Goal: Contribute content: Add original content to the website for others to see

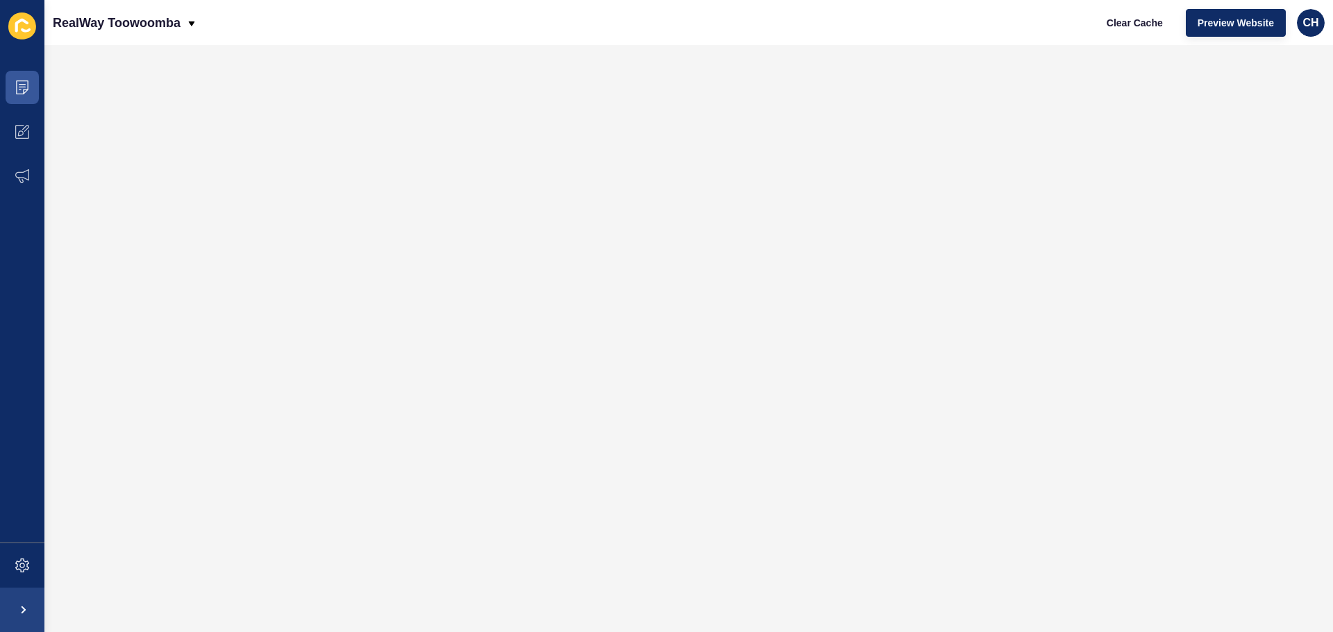
click at [15, 20] on icon at bounding box center [22, 25] width 28 height 27
click at [1309, 21] on span "CH" at bounding box center [1310, 23] width 16 height 14
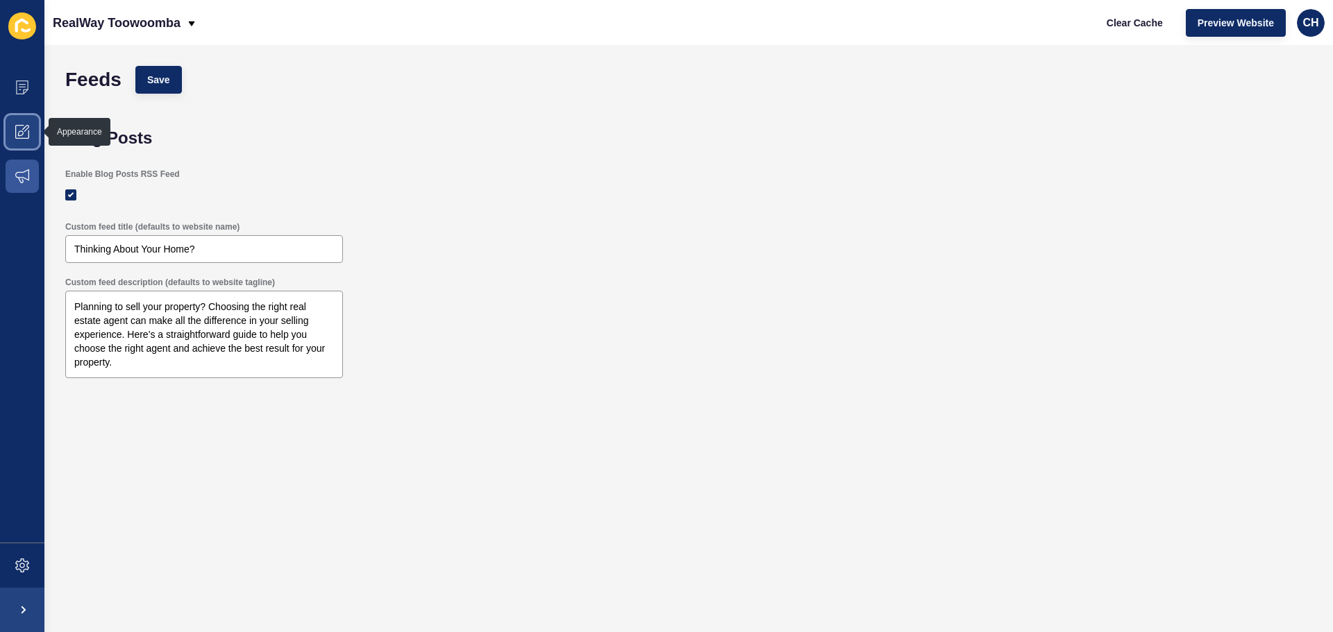
click at [21, 127] on icon at bounding box center [22, 132] width 14 height 14
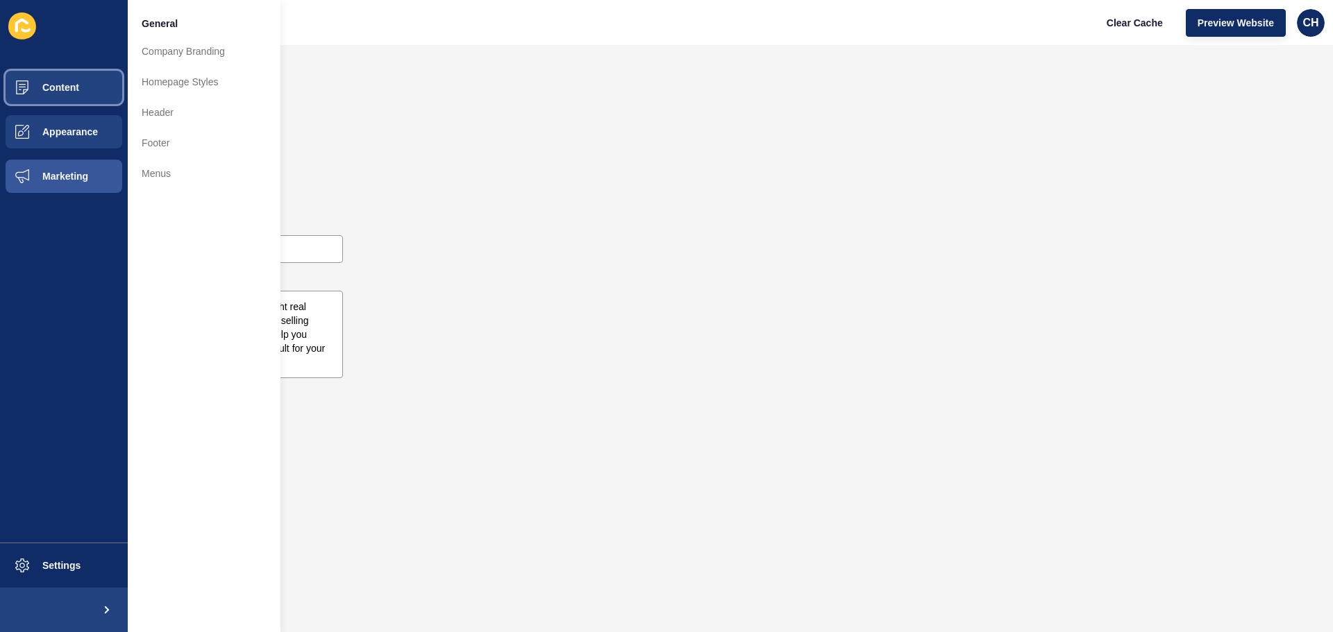
click at [49, 98] on button "Content" at bounding box center [64, 87] width 128 height 44
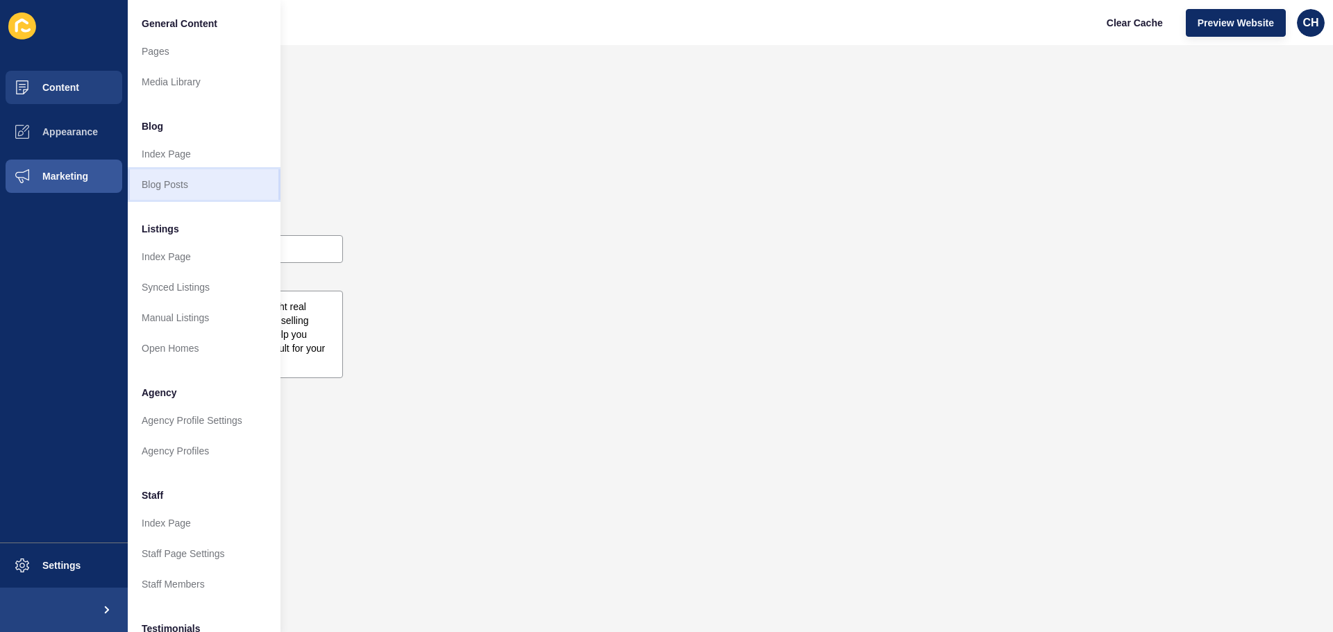
click at [160, 177] on link "Blog Posts" at bounding box center [204, 184] width 153 height 31
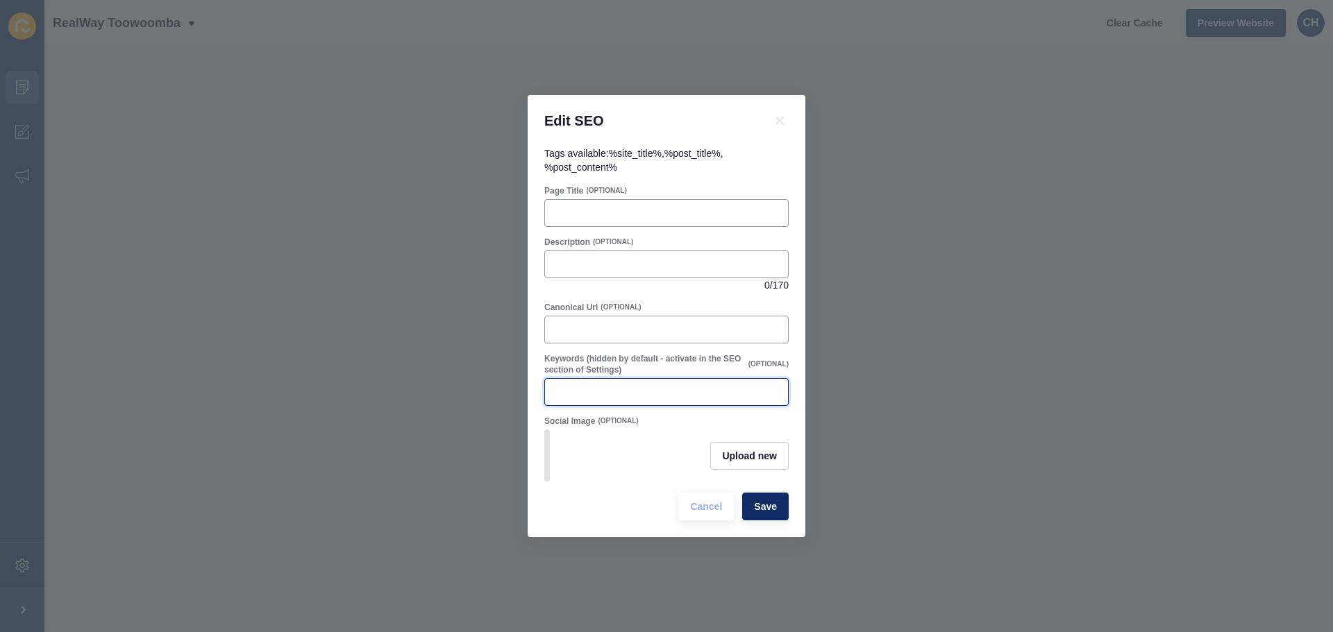
click at [584, 385] on input "Keywords (hidden by default - activate in the SEO section of Settings)" at bounding box center [666, 392] width 226 height 14
paste input "Toowoomba Garden City property market 2025; Toowoomba spring real estate; reloc…"
type input "Toowoomba Garden City property market 2025; Toowoomba spring real estate; reloc…"
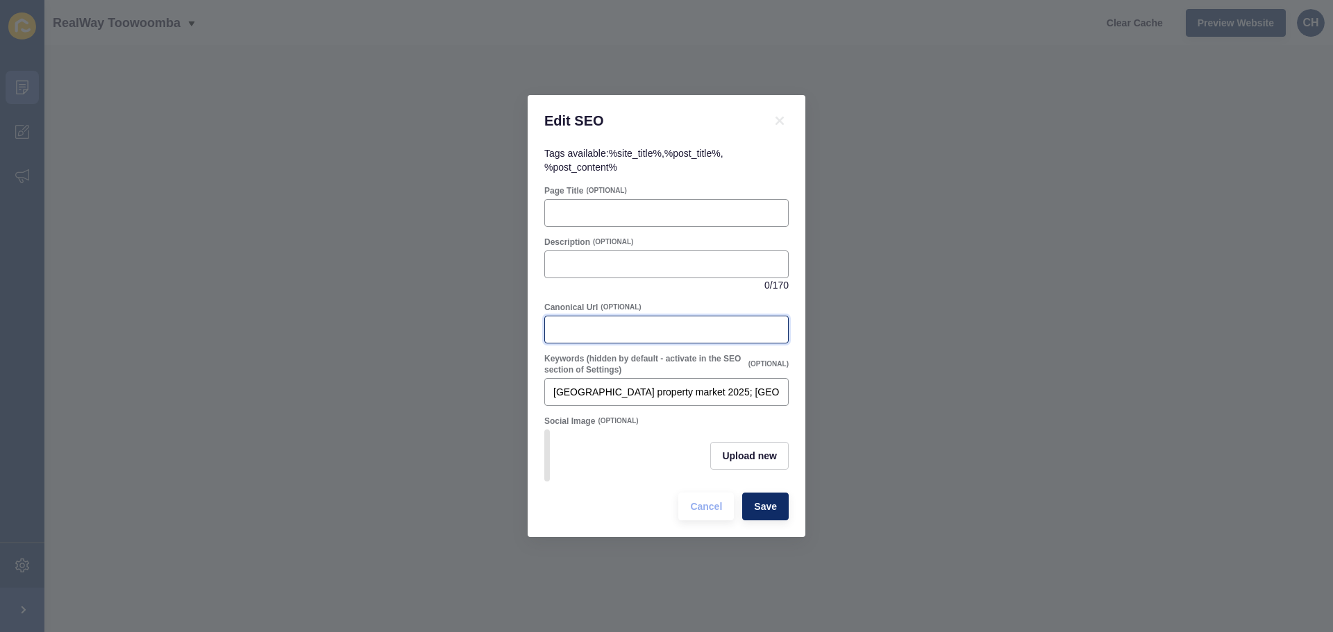
click at [572, 323] on input "Canonical Url" at bounding box center [666, 330] width 226 height 14
paste input "spring-2025-toowoomba-garden-city-property-market"
type input "spring-2025-toowoomba-garden-city-property-market"
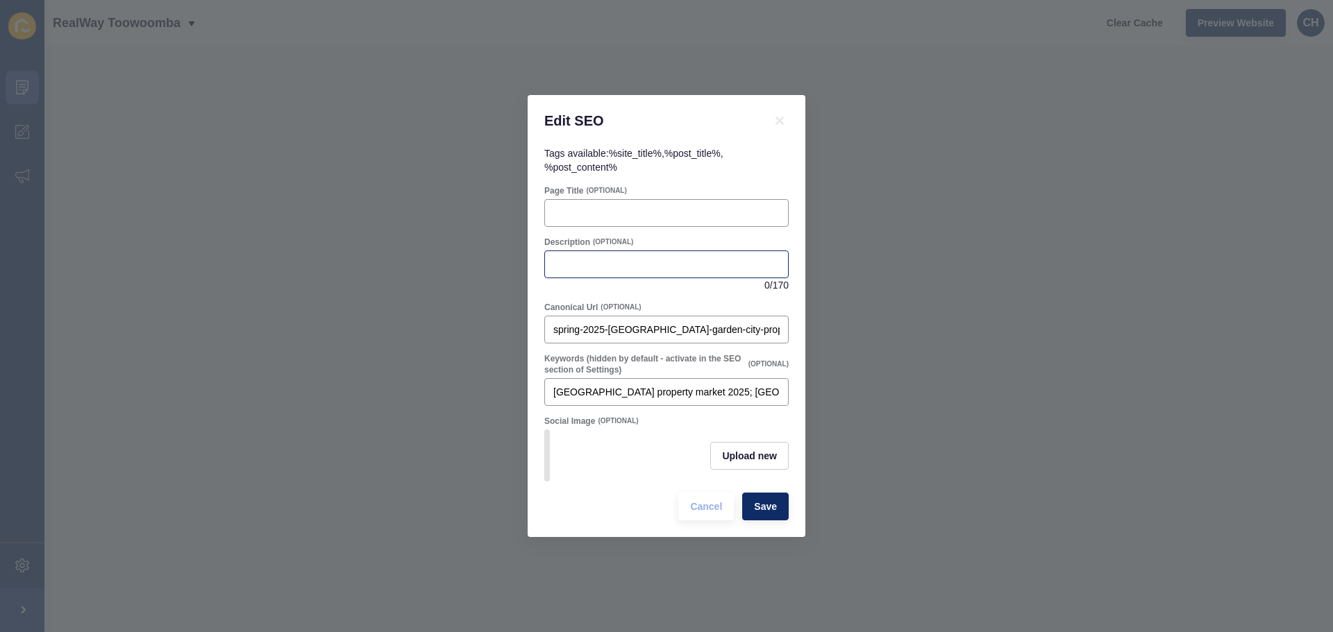
click at [580, 251] on div at bounding box center [666, 265] width 244 height 28
paste input "Spring 2025 in Toowoomba: as the Garden City blooms, the property market thrive…"
type input "Spring 2025 in Toowoomba: as the Garden City blooms, the property market thrive…"
click at [602, 208] on input "Page Title" at bounding box center [666, 213] width 226 height 14
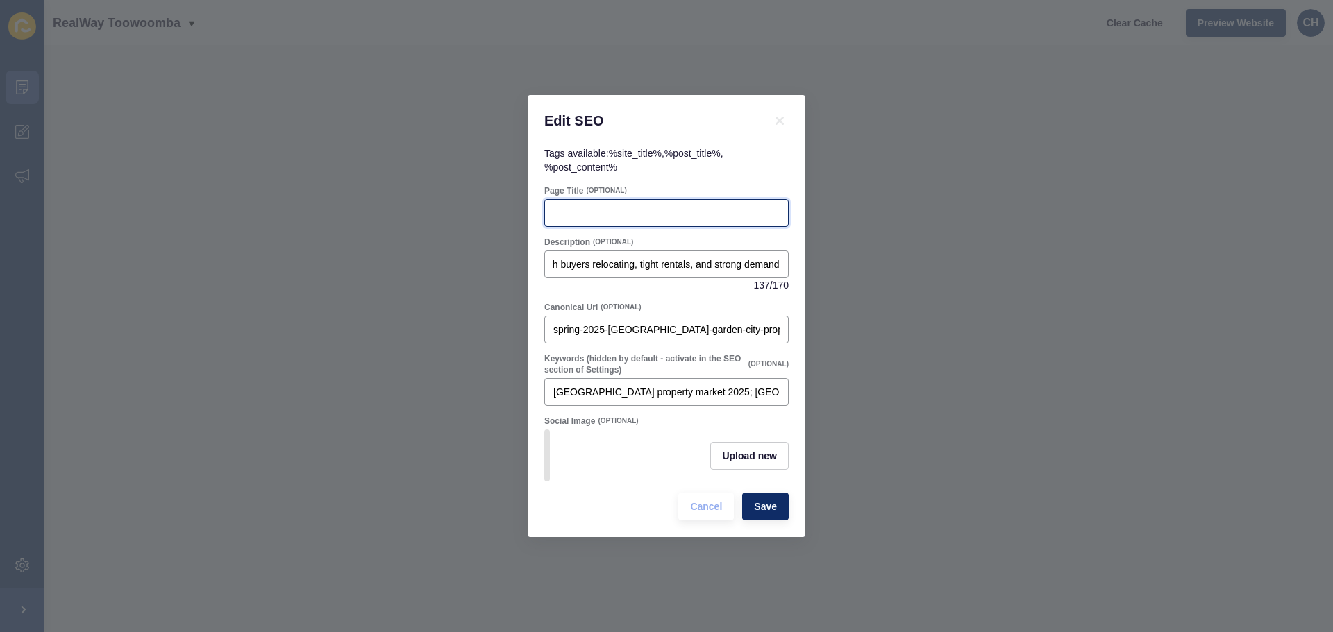
scroll to position [0, 0]
type input "s"
drag, startPoint x: 463, startPoint y: 205, endPoint x: 396, endPoint y: 205, distance: 67.3
click at [396, 205] on div "Edit SEO Tags available: %site_title% , %post_title% , %post_content% Page Titl…" at bounding box center [666, 316] width 1333 height 632
paste input "Blooming Market: Why Buyers Are Relocating to Toowoomba This"
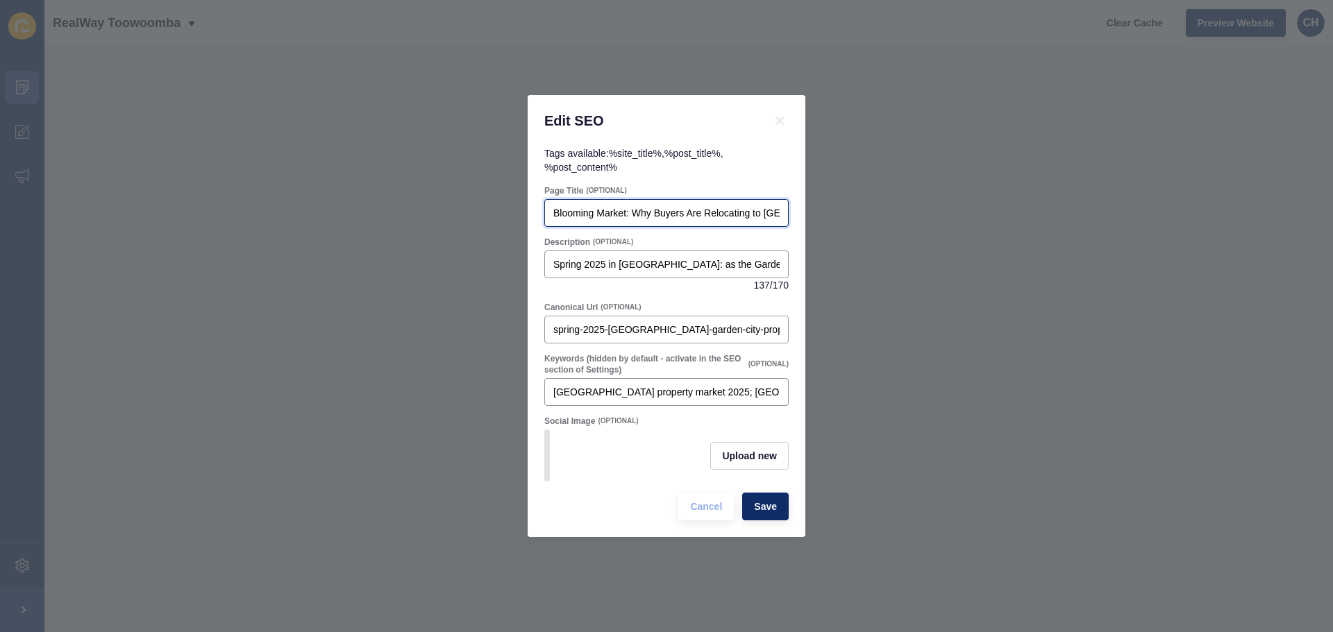
scroll to position [0, 109]
type input "Blooming Market: Why Buyers Are Relocating to Toowoomba This Spring"
click at [764, 511] on span "Save" at bounding box center [765, 507] width 23 height 14
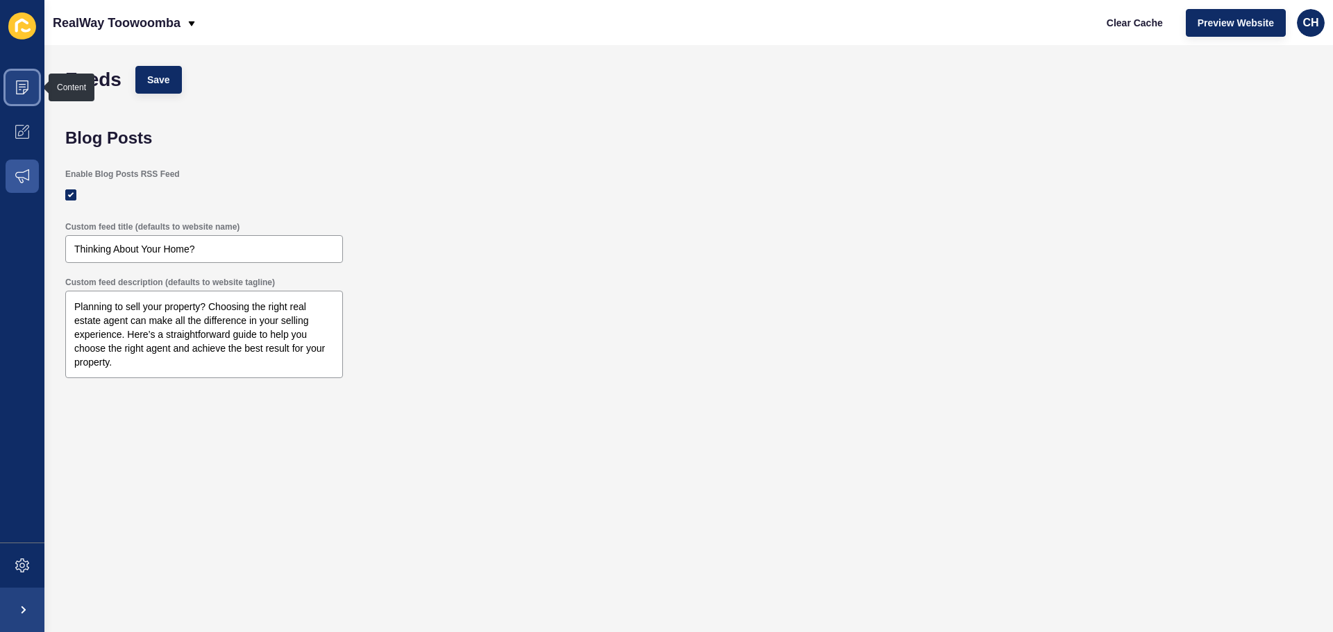
click at [28, 83] on icon at bounding box center [22, 88] width 14 height 14
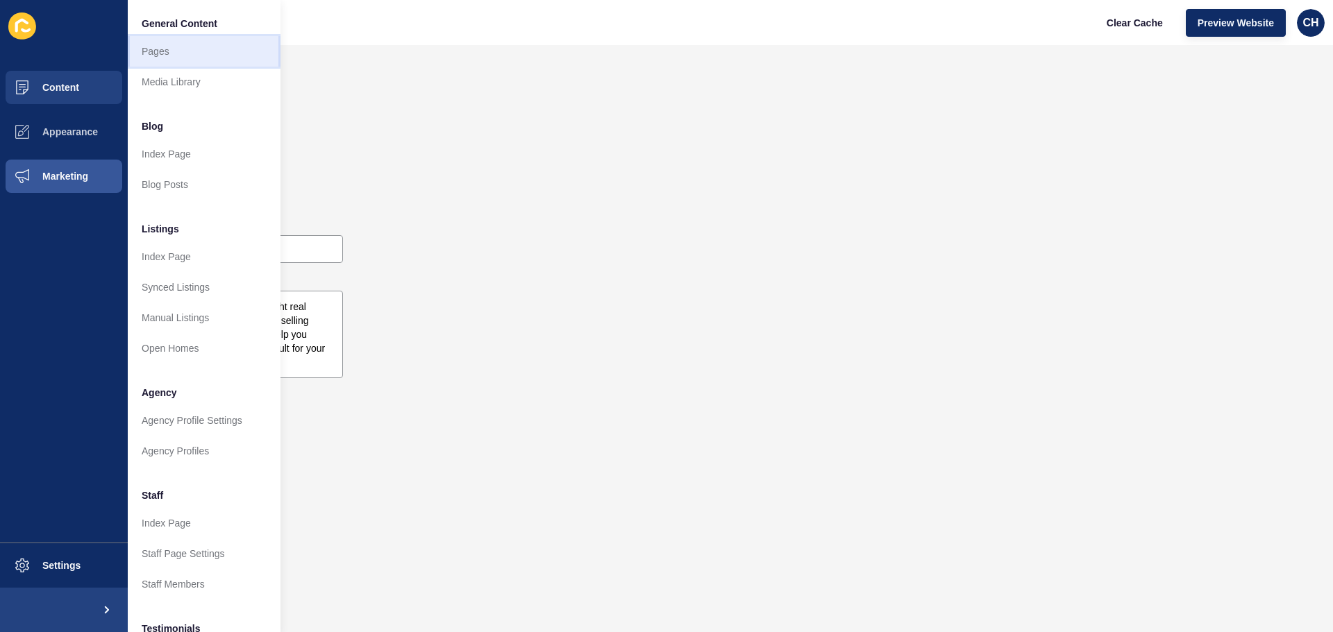
click at [178, 59] on link "Pages" at bounding box center [204, 51] width 153 height 31
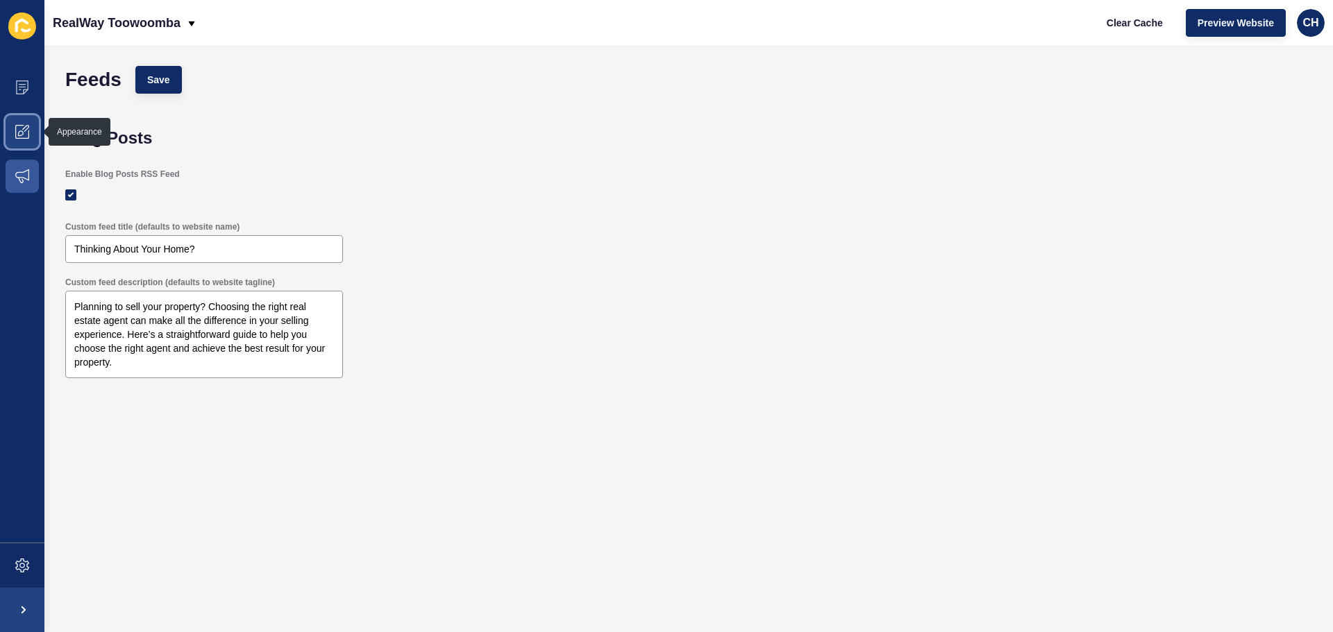
click at [24, 125] on icon at bounding box center [22, 132] width 14 height 14
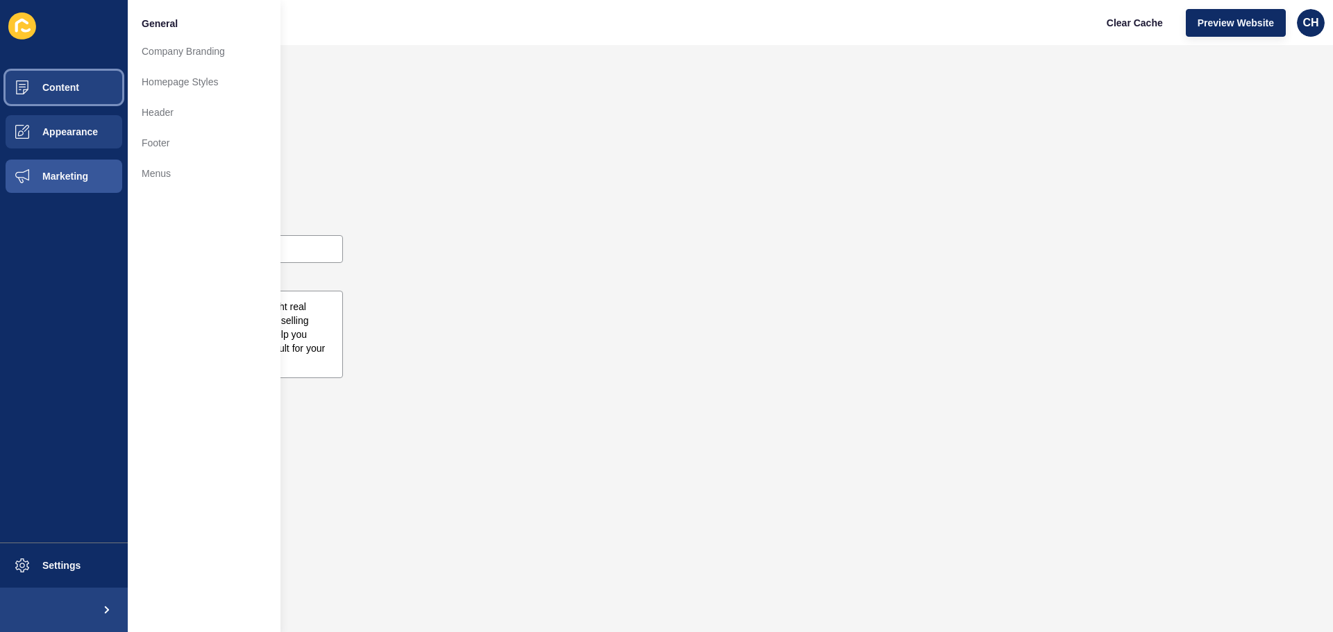
click at [81, 85] on button "Content" at bounding box center [64, 87] width 128 height 44
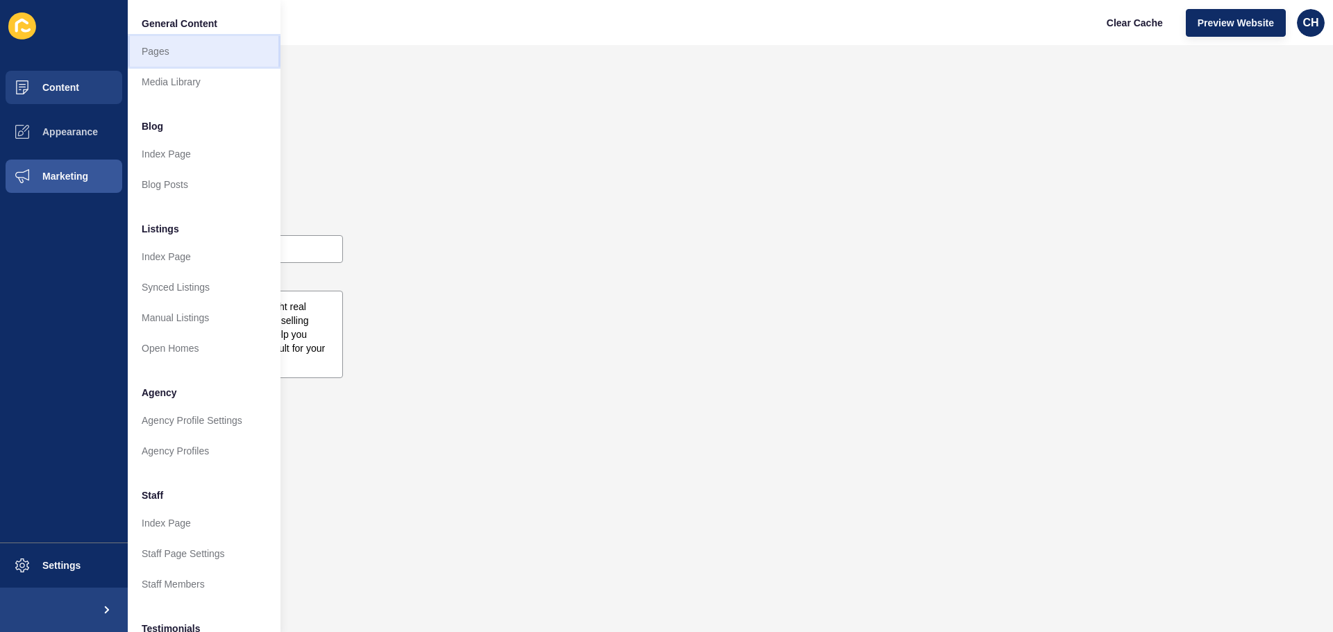
click at [167, 56] on link "Pages" at bounding box center [204, 51] width 153 height 31
